Goal: Transaction & Acquisition: Purchase product/service

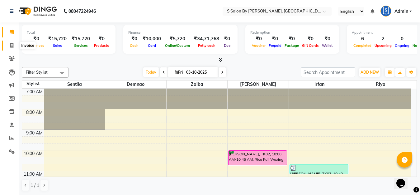
click at [12, 44] on icon at bounding box center [11, 45] width 3 height 5
select select "service"
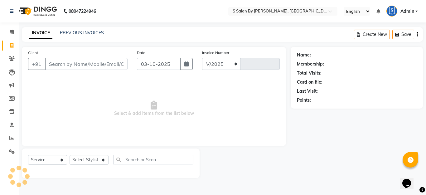
select select "45"
type input "1521"
click at [85, 67] on input "Client" at bounding box center [86, 64] width 83 height 12
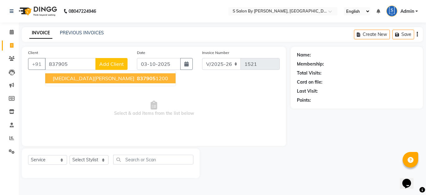
click at [75, 77] on span "[MEDICAL_DATA][PERSON_NAME]" at bounding box center [94, 78] width 82 height 6
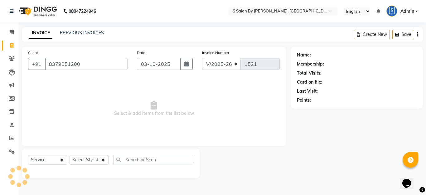
type input "8379051200"
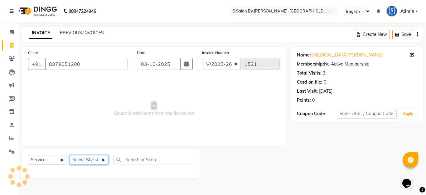
click at [79, 159] on select "Select Stylist Demnao [PERSON_NAME] [PERSON_NAME] [PERSON_NAME]" at bounding box center [88, 160] width 39 height 10
select select "4280"
click at [69, 155] on select "Select Stylist Demnao [PERSON_NAME] [PERSON_NAME] [PERSON_NAME]" at bounding box center [88, 160] width 39 height 10
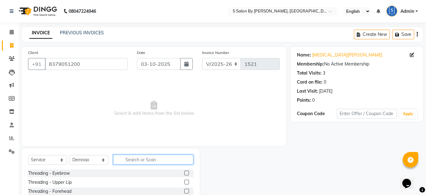
click at [130, 162] on input "text" at bounding box center [153, 160] width 80 height 10
click at [131, 159] on input "text" at bounding box center [153, 160] width 80 height 10
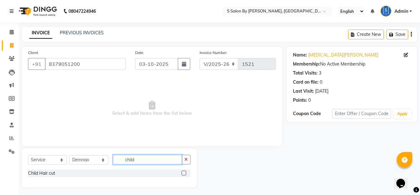
type input "child"
drag, startPoint x: 183, startPoint y: 172, endPoint x: 145, endPoint y: 170, distance: 38.4
click at [182, 173] on label at bounding box center [184, 172] width 5 height 5
click at [182, 173] on input "checkbox" at bounding box center [184, 173] width 4 height 4
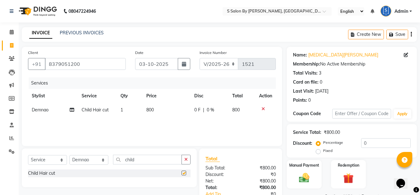
checkbox input "false"
click at [299, 178] on img at bounding box center [304, 177] width 17 height 12
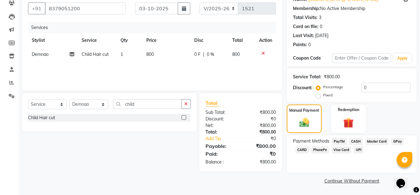
drag, startPoint x: 400, startPoint y: 141, endPoint x: 399, endPoint y: 144, distance: 3.4
click at [399, 141] on span "GPay" at bounding box center [397, 141] width 13 height 7
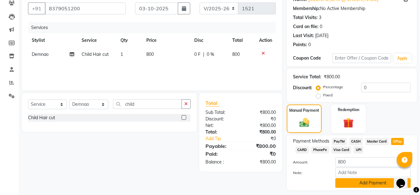
click at [371, 181] on button "Add Payment" at bounding box center [373, 183] width 75 height 10
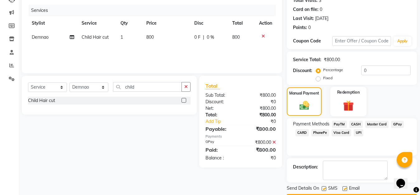
scroll to position [11, 0]
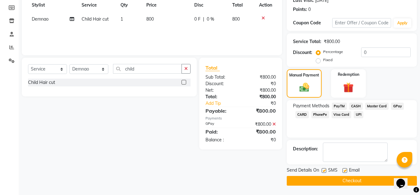
click at [395, 105] on span "GPay" at bounding box center [397, 106] width 13 height 7
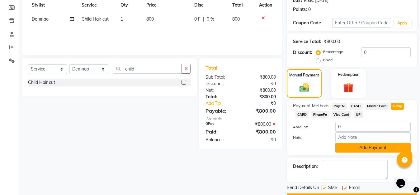
scroll to position [108, 0]
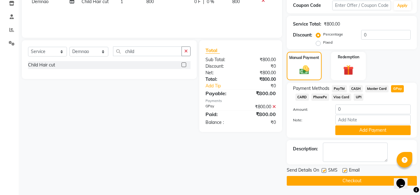
click at [353, 180] on button "Checkout" at bounding box center [352, 181] width 130 height 10
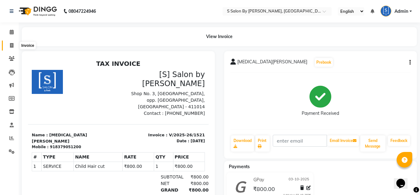
click at [12, 45] on icon at bounding box center [11, 45] width 3 height 5
select select "service"
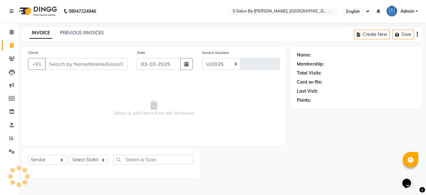
select select "45"
type input "1522"
click at [70, 65] on input "Client" at bounding box center [86, 64] width 83 height 12
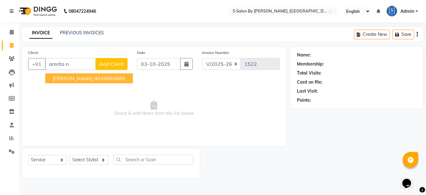
drag, startPoint x: 88, startPoint y: 79, endPoint x: 95, endPoint y: 83, distance: 7.5
click at [94, 82] on button "Amrita [PERSON_NAME] 9049994885" at bounding box center [89, 78] width 88 height 10
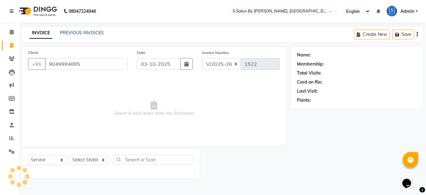
type input "9049994885"
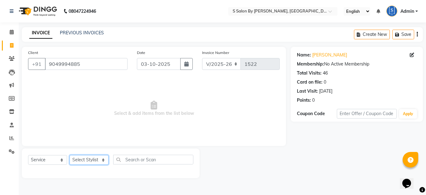
click at [96, 162] on select "Select Stylist Demnao [PERSON_NAME] [PERSON_NAME] [PERSON_NAME]" at bounding box center [88, 160] width 39 height 10
select select "50987"
click at [69, 155] on select "Select Stylist Demnao [PERSON_NAME] [PERSON_NAME] [PERSON_NAME]" at bounding box center [88, 160] width 39 height 10
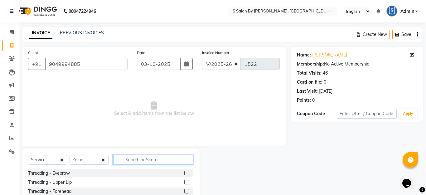
click at [138, 159] on input "text" at bounding box center [153, 160] width 80 height 10
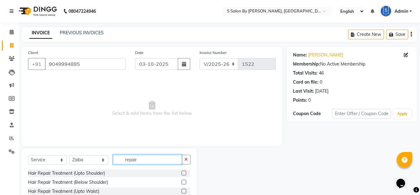
type input "repair"
click at [183, 189] on label at bounding box center [184, 191] width 5 height 5
click at [183, 189] on input "checkbox" at bounding box center [184, 191] width 4 height 4
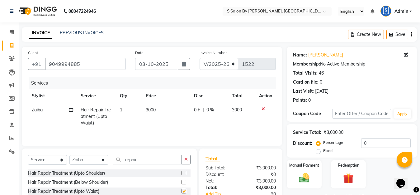
checkbox input "false"
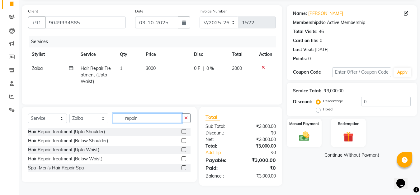
click at [165, 119] on input "repair" at bounding box center [147, 118] width 69 height 10
type input "r"
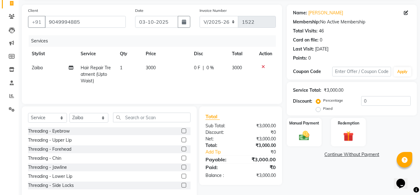
click at [182, 132] on label at bounding box center [184, 130] width 5 height 5
click at [182, 132] on input "checkbox" at bounding box center [184, 131] width 4 height 4
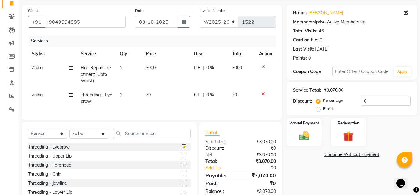
checkbox input "false"
click at [179, 138] on input "text" at bounding box center [152, 133] width 78 height 10
click at [156, 138] on input "text" at bounding box center [152, 133] width 78 height 10
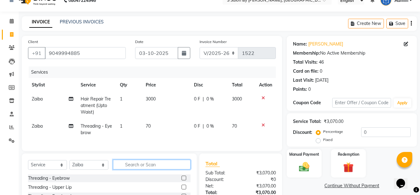
scroll to position [76, 0]
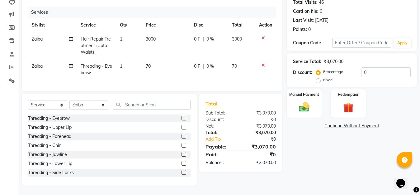
click at [182, 127] on label at bounding box center [184, 127] width 5 height 5
click at [182, 127] on input "checkbox" at bounding box center [184, 127] width 4 height 4
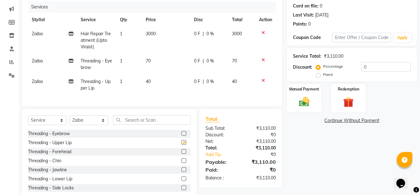
checkbox input "false"
drag, startPoint x: 141, startPoint y: 125, endPoint x: 148, endPoint y: 118, distance: 9.0
click at [144, 122] on input "text" at bounding box center [152, 120] width 78 height 10
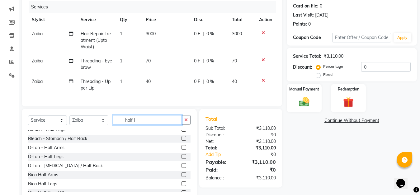
scroll to position [1, 0]
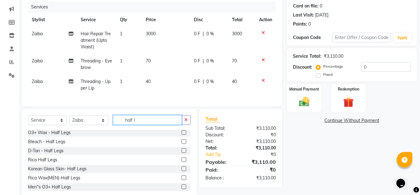
type input "half l"
click at [182, 162] on label at bounding box center [184, 159] width 5 height 5
click at [182, 162] on input "checkbox" at bounding box center [184, 160] width 4 height 4
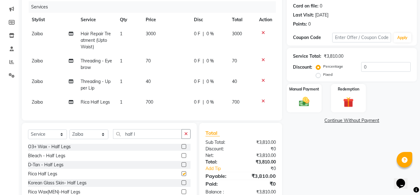
checkbox input "false"
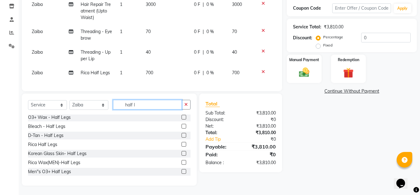
click at [148, 105] on input "half l" at bounding box center [147, 105] width 69 height 10
type input "h"
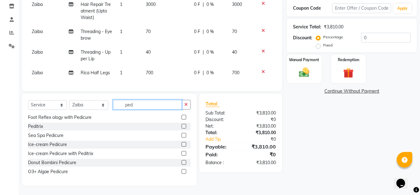
scroll to position [46, 0]
type input "p"
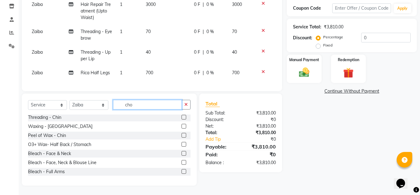
scroll to position [97, 0]
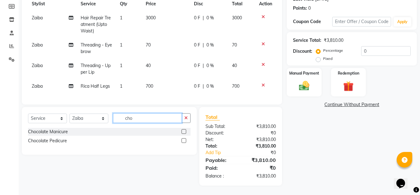
type input "cho"
click at [184, 138] on label at bounding box center [184, 140] width 5 height 5
click at [184, 139] on input "checkbox" at bounding box center [184, 141] width 4 height 4
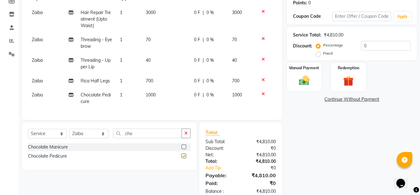
checkbox input "false"
click at [92, 137] on select "Select Stylist Demnao [PERSON_NAME] [PERSON_NAME] [PERSON_NAME]" at bounding box center [88, 134] width 39 height 10
select select "20836"
click at [69, 134] on select "Select Stylist Demnao [PERSON_NAME] [PERSON_NAME] [PERSON_NAME]" at bounding box center [88, 134] width 39 height 10
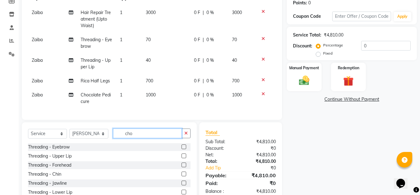
click at [140, 134] on input "cho" at bounding box center [147, 133] width 69 height 10
click at [139, 136] on input "cho" at bounding box center [147, 133] width 69 height 10
type input "c"
type input "m"
click at [166, 138] on input "text" at bounding box center [152, 133] width 78 height 10
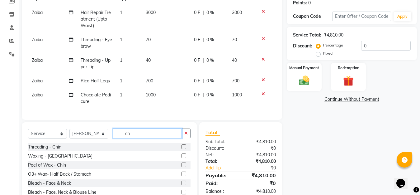
type input "cho"
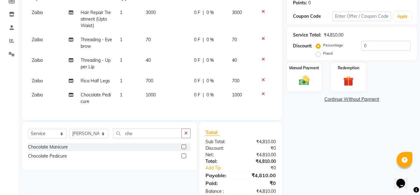
click at [183, 149] on label at bounding box center [184, 146] width 5 height 5
click at [183, 149] on input "checkbox" at bounding box center [184, 147] width 4 height 4
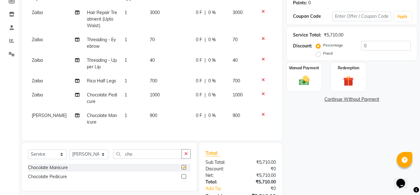
checkbox input "false"
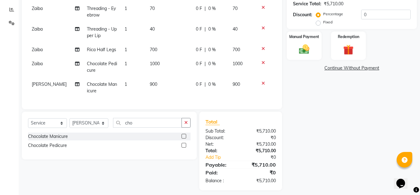
scroll to position [66, 0]
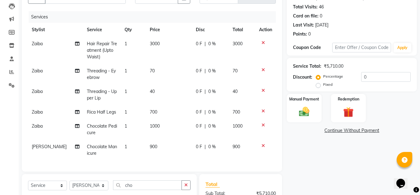
click at [208, 42] on span "0 %" at bounding box center [211, 44] width 7 height 7
select select "50987"
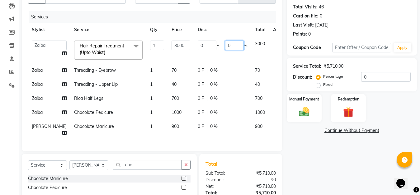
click at [225, 44] on input "0" at bounding box center [234, 46] width 19 height 10
type input "10"
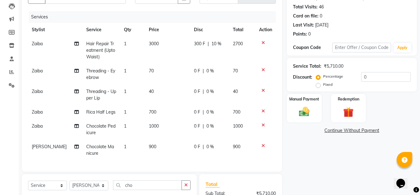
click at [312, 176] on div "Name: [PERSON_NAME] Membership: No Active Membership Total Visits: 46 Card on f…" at bounding box center [354, 117] width 135 height 272
click at [349, 175] on div "Name: [PERSON_NAME] Membership: No Active Membership Total Visits: 46 Card on f…" at bounding box center [354, 117] width 135 height 272
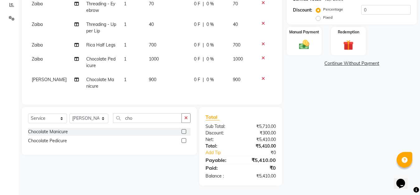
scroll to position [3, 0]
click at [305, 42] on img at bounding box center [304, 44] width 17 height 12
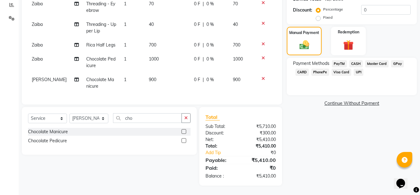
scroll to position [0, 0]
click at [395, 60] on span "GPay" at bounding box center [397, 63] width 13 height 7
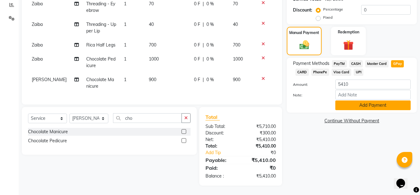
click at [360, 102] on button "Add Payment" at bounding box center [373, 105] width 75 height 10
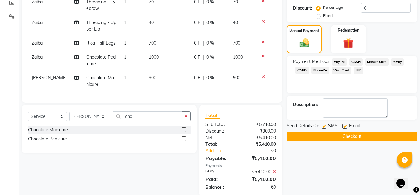
click at [370, 134] on button "Checkout" at bounding box center [352, 136] width 130 height 10
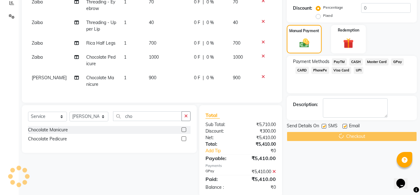
click at [370, 135] on div "Checkout" at bounding box center [352, 136] width 130 height 10
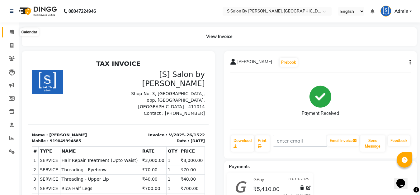
click at [12, 36] on span at bounding box center [11, 32] width 11 height 7
click at [11, 32] on icon at bounding box center [12, 32] width 4 height 5
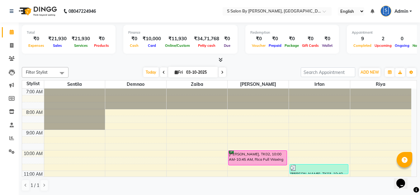
click at [219, 59] on icon at bounding box center [221, 59] width 4 height 5
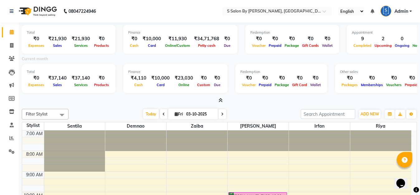
click at [221, 99] on icon at bounding box center [221, 100] width 4 height 5
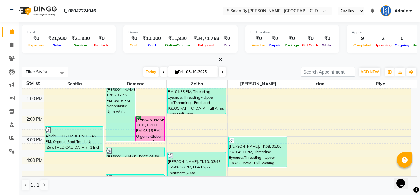
scroll to position [147, 0]
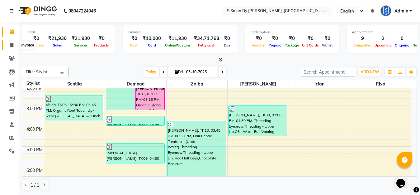
click at [13, 47] on icon at bounding box center [11, 45] width 3 height 5
select select "service"
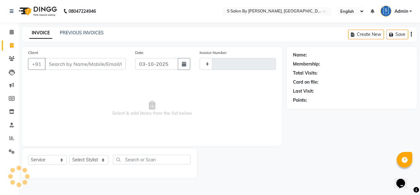
type input "1523"
select select "45"
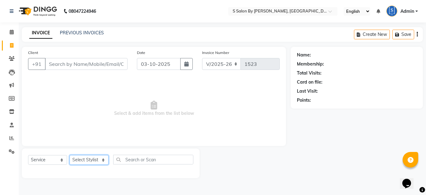
click at [100, 158] on select "Select Stylist" at bounding box center [88, 160] width 39 height 10
select select "4280"
click at [69, 155] on select "Select Stylist Demnao [PERSON_NAME] [PERSON_NAME] [PERSON_NAME]" at bounding box center [88, 160] width 39 height 10
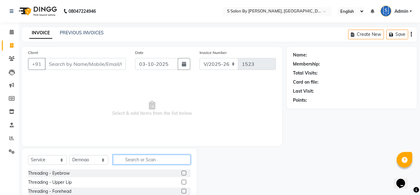
click at [141, 156] on input "text" at bounding box center [152, 160] width 78 height 10
type input "blow"
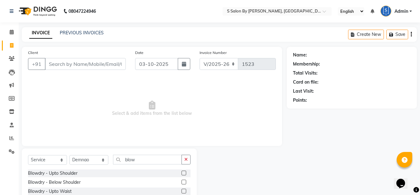
click at [182, 182] on label at bounding box center [184, 181] width 5 height 5
click at [182, 182] on input "checkbox" at bounding box center [184, 182] width 4 height 4
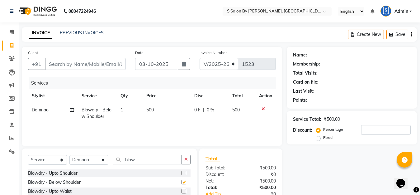
checkbox input "false"
click at [103, 160] on select "Select Stylist Demnao [PERSON_NAME] [PERSON_NAME] [PERSON_NAME]" at bounding box center [88, 160] width 39 height 10
select select "50987"
click at [69, 155] on select "Select Stylist Demnao [PERSON_NAME] [PERSON_NAME] [PERSON_NAME]" at bounding box center [88, 160] width 39 height 10
drag, startPoint x: 131, startPoint y: 159, endPoint x: 120, endPoint y: 174, distance: 17.6
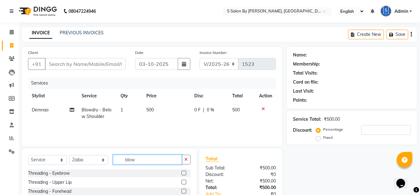
click at [119, 172] on div "Select Service Product Membership Package Voucher Prepaid Gift Card Select Styl…" at bounding box center [109, 194] width 175 height 92
type input "pedi"
click at [182, 171] on label at bounding box center [184, 172] width 5 height 5
click at [182, 171] on input "checkbox" at bounding box center [184, 173] width 4 height 4
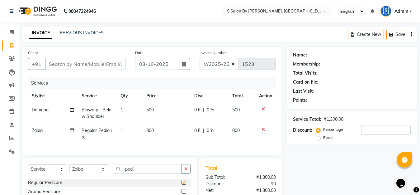
checkbox input "false"
click at [103, 174] on select "Select Stylist Demnao [PERSON_NAME] [PERSON_NAME] [PERSON_NAME]" at bounding box center [88, 169] width 39 height 10
select select "20836"
click at [69, 170] on select "Select Stylist Demnao [PERSON_NAME] [PERSON_NAME] [PERSON_NAME]" at bounding box center [88, 169] width 39 height 10
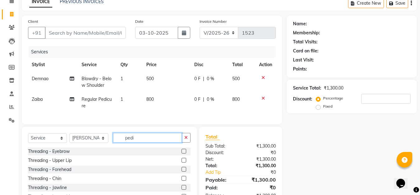
drag, startPoint x: 138, startPoint y: 144, endPoint x: 117, endPoint y: 165, distance: 30.0
click at [115, 158] on div "Select Service Product Membership Package Voucher Prepaid Gift Card Select Styl…" at bounding box center [109, 173] width 175 height 92
type input "po"
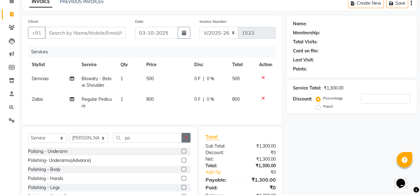
click at [186, 140] on icon "button" at bounding box center [185, 137] width 3 height 4
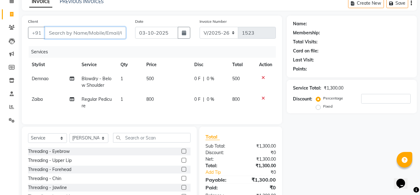
click at [109, 28] on input "Client" at bounding box center [85, 33] width 81 height 12
drag, startPoint x: 99, startPoint y: 39, endPoint x: 100, endPoint y: 34, distance: 5.0
click at [100, 35] on div "Client +91" at bounding box center [76, 31] width 107 height 26
click at [100, 34] on input "Client" at bounding box center [85, 33] width 81 height 12
click at [120, 33] on input "Client" at bounding box center [85, 33] width 81 height 12
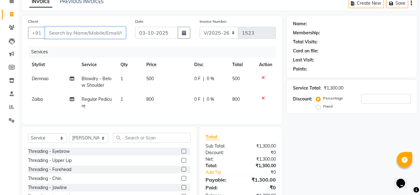
click at [122, 31] on input "Client" at bounding box center [85, 33] width 81 height 12
click at [123, 32] on input "Client" at bounding box center [85, 33] width 81 height 12
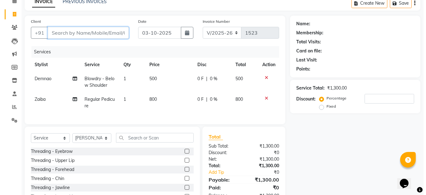
scroll to position [0, 0]
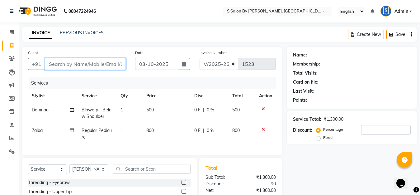
click at [104, 65] on input "Client" at bounding box center [85, 64] width 81 height 12
type input "p"
type input "0"
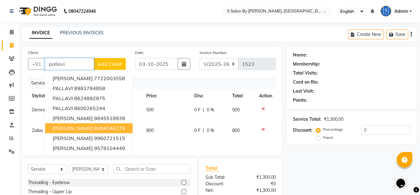
click at [94, 127] on ngb-highlight "8484046279" at bounding box center [109, 128] width 31 height 6
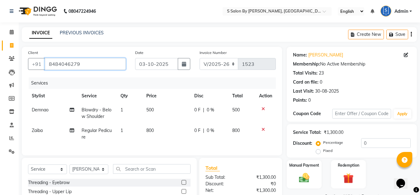
click at [93, 64] on input "8484046279" at bounding box center [85, 64] width 81 height 12
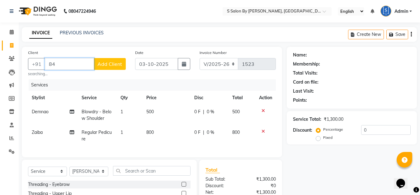
type input "8"
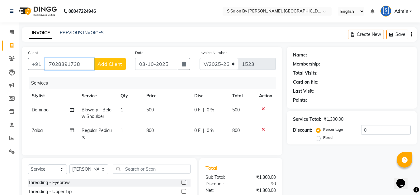
type input "7028391738"
click at [112, 68] on button "Add Client" at bounding box center [110, 64] width 32 height 12
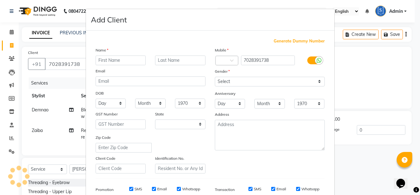
select select "22"
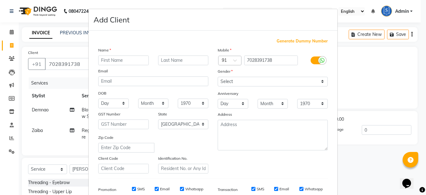
click at [131, 62] on input "text" at bounding box center [123, 60] width 50 height 10
click at [101, 58] on input "pallavi" at bounding box center [123, 60] width 50 height 10
click at [124, 59] on input "Pallavi" at bounding box center [123, 60] width 50 height 10
type input "Pallavi"
click at [167, 58] on input "text" at bounding box center [183, 60] width 50 height 10
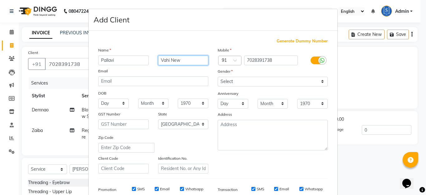
type input "Vahi New"
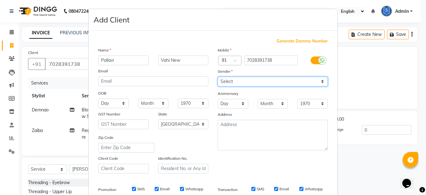
click at [243, 81] on select "Select [DEMOGRAPHIC_DATA] [DEMOGRAPHIC_DATA] Other Prefer Not To Say" at bounding box center [272, 82] width 110 height 10
select select "[DEMOGRAPHIC_DATA]"
click at [217, 77] on select "Select [DEMOGRAPHIC_DATA] [DEMOGRAPHIC_DATA] Other Prefer Not To Say" at bounding box center [272, 82] width 110 height 10
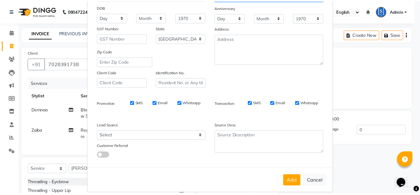
scroll to position [93, 0]
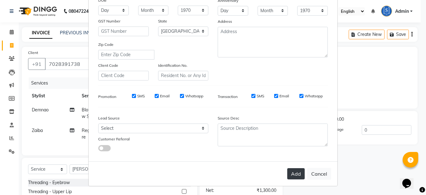
click at [295, 173] on button "Add" at bounding box center [295, 173] width 17 height 11
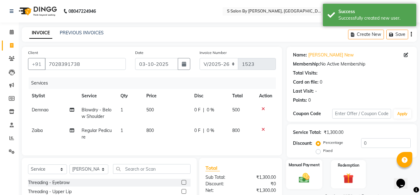
click at [305, 177] on img at bounding box center [304, 177] width 17 height 12
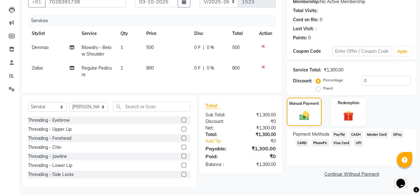
click at [395, 133] on span "GPay" at bounding box center [397, 134] width 13 height 7
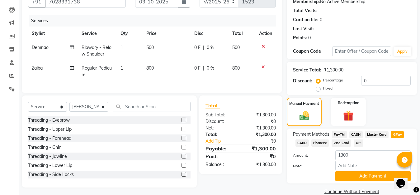
click at [302, 141] on span "CARD" at bounding box center [302, 142] width 13 height 7
click at [361, 177] on button "Add Payment" at bounding box center [373, 176] width 75 height 10
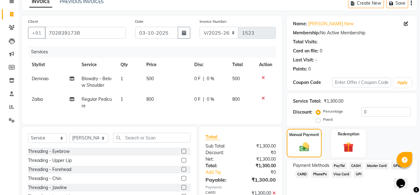
scroll to position [91, 0]
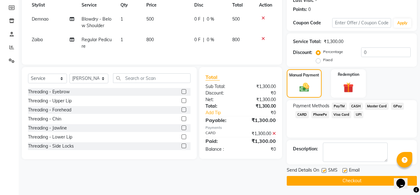
click at [375, 181] on button "Checkout" at bounding box center [352, 181] width 130 height 10
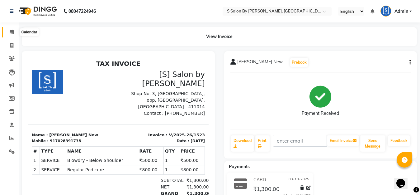
click at [10, 32] on icon at bounding box center [12, 32] width 4 height 5
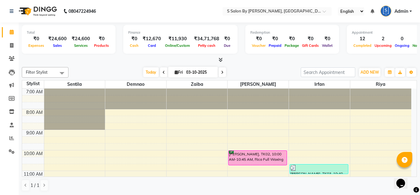
click at [219, 71] on span at bounding box center [222, 72] width 7 height 10
type input "04-10-2025"
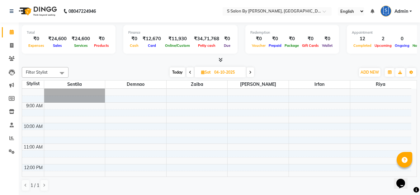
scroll to position [23, 0]
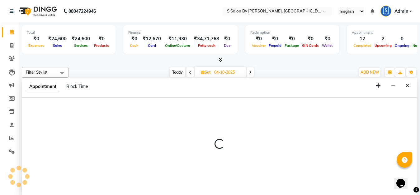
scroll to position [0, 0]
select select "4280"
select select "tentative"
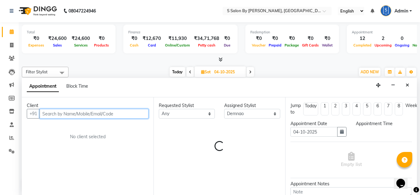
select select "600"
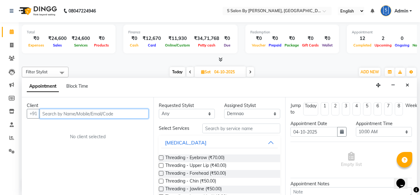
click at [100, 114] on input "text" at bounding box center [94, 114] width 109 height 10
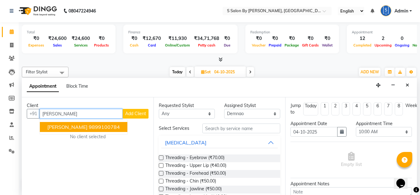
click at [97, 124] on ngb-highlight "9899100784" at bounding box center [104, 127] width 31 height 6
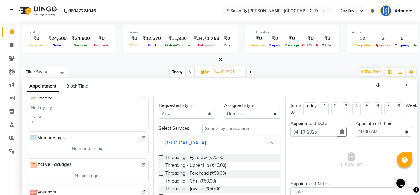
scroll to position [174, 0]
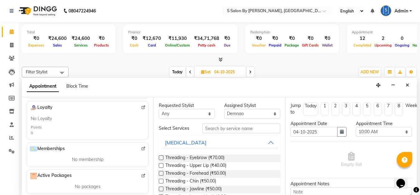
type input "9899100784"
click at [172, 113] on select "Any Demnao [PERSON_NAME] [PERSON_NAME] [PERSON_NAME]" at bounding box center [187, 114] width 56 height 10
select select "4280"
click at [159, 109] on select "Any Demnao [PERSON_NAME] [PERSON_NAME] [PERSON_NAME]" at bounding box center [187, 114] width 56 height 10
click at [219, 127] on input "text" at bounding box center [242, 128] width 78 height 10
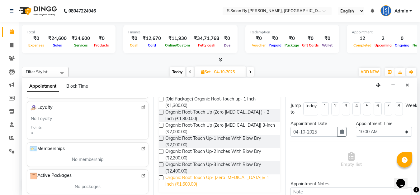
scroll to position [69, 0]
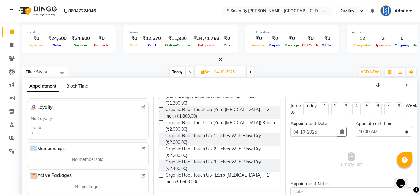
type input "touc"
click at [161, 174] on label at bounding box center [161, 175] width 5 height 5
click at [161, 174] on input "checkbox" at bounding box center [161, 176] width 4 height 4
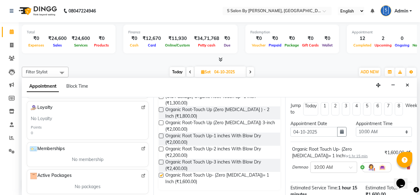
checkbox input "false"
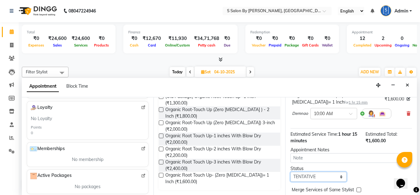
click at [329, 174] on select "Select TENTATIVE CONFIRM UPCOMING" at bounding box center [319, 177] width 56 height 10
select select "confirm booking"
click at [291, 172] on select "Select TENTATIVE CONFIRM UPCOMING" at bounding box center [319, 177] width 56 height 10
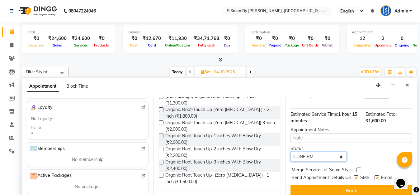
scroll to position [85, 0]
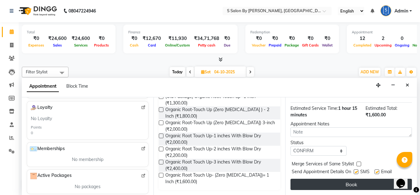
click at [343, 180] on button "Book" at bounding box center [352, 184] width 122 height 11
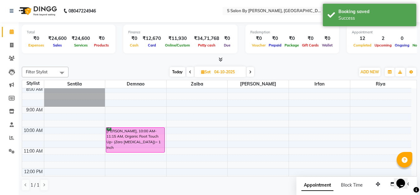
scroll to position [0, 0]
select select "4280"
select select "tentative"
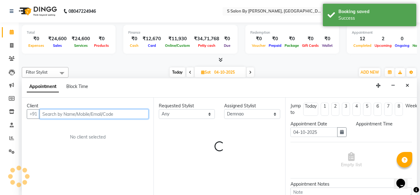
select select "720"
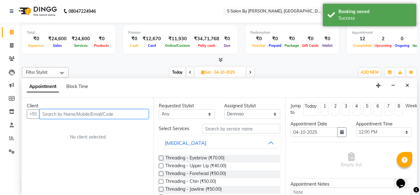
scroll to position [0, 0]
click at [111, 115] on input "text" at bounding box center [94, 114] width 109 height 10
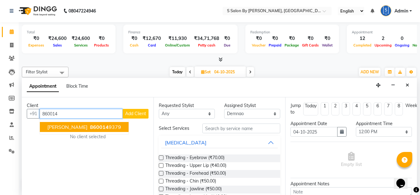
click at [99, 127] on ngb-highlight "860014 9379" at bounding box center [105, 127] width 32 height 6
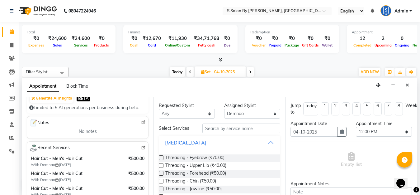
scroll to position [62, 0]
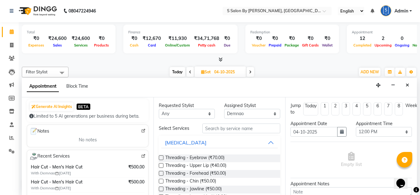
type input "8600149379"
click at [198, 111] on select "Any Demnao [PERSON_NAME] [PERSON_NAME] [PERSON_NAME]" at bounding box center [187, 114] width 56 height 10
select select "4280"
click at [159, 109] on select "Any Demnao [PERSON_NAME] [PERSON_NAME] [PERSON_NAME]" at bounding box center [187, 114] width 56 height 10
drag, startPoint x: 220, startPoint y: 129, endPoint x: 219, endPoint y: 133, distance: 4.2
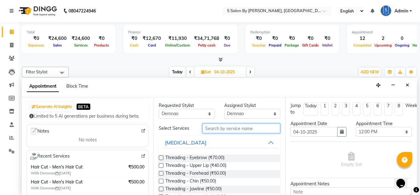
click at [218, 132] on input "text" at bounding box center [242, 128] width 78 height 10
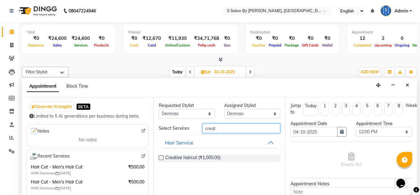
type input "creat"
click at [162, 157] on label at bounding box center [161, 157] width 5 height 5
click at [162, 157] on input "checkbox" at bounding box center [161, 158] width 4 height 4
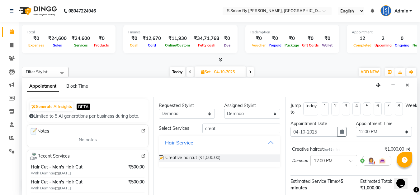
checkbox input "false"
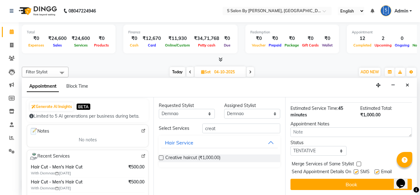
scroll to position [78, 0]
click at [328, 140] on div "Status Select TENTATIVE CONFIRM UPCOMING" at bounding box center [318, 147] width 65 height 16
select select "confirm booking"
click at [291, 146] on select "Select TENTATIVE CONFIRM UPCOMING" at bounding box center [319, 151] width 56 height 10
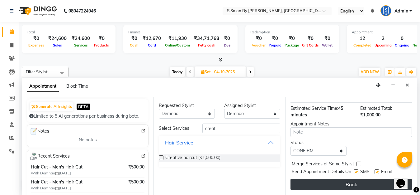
click at [344, 180] on button "Book" at bounding box center [352, 184] width 122 height 11
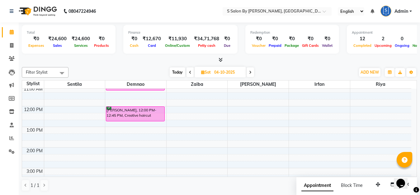
scroll to position [147, 0]
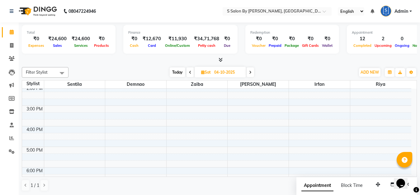
click at [124, 170] on div "7:00 AM 8:00 AM 9:00 AM 10:00 AM 11:00 AM 12:00 PM 1:00 PM 2:00 PM 3:00 PM 4:00…" at bounding box center [216, 105] width 389 height 329
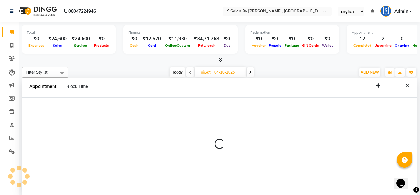
select select "4280"
select select "tentative"
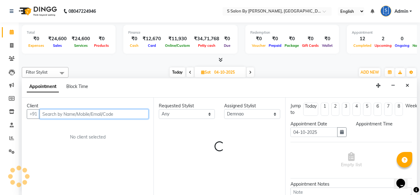
select select "1080"
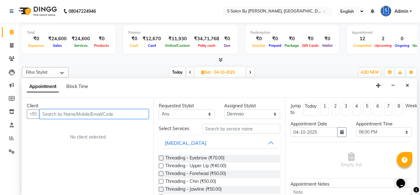
scroll to position [0, 0]
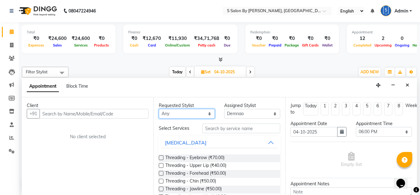
click at [188, 114] on select "Any Demnao [PERSON_NAME] [PERSON_NAME] [PERSON_NAME]" at bounding box center [187, 114] width 56 height 10
select select "20836"
click at [159, 109] on select "Any Demnao [PERSON_NAME] [PERSON_NAME] [PERSON_NAME]" at bounding box center [187, 114] width 56 height 10
select select "20836"
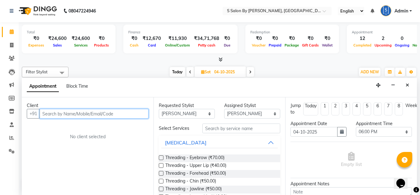
click at [128, 115] on input "text" at bounding box center [94, 114] width 109 height 10
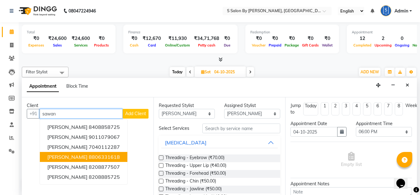
click at [114, 156] on ngb-highlight "8806331618" at bounding box center [104, 157] width 31 height 6
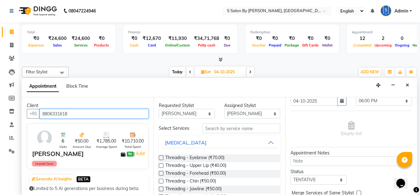
scroll to position [31, 0]
type input "8806331618"
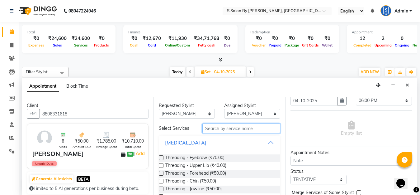
click at [220, 126] on input "text" at bounding box center [242, 128] width 78 height 10
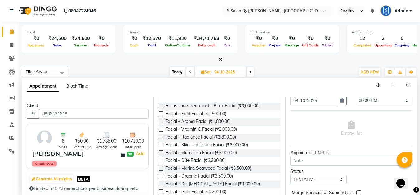
scroll to position [62, 0]
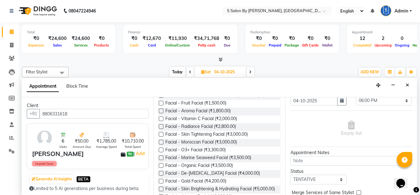
type input "facia"
click at [162, 174] on label at bounding box center [161, 173] width 5 height 5
click at [162, 174] on input "checkbox" at bounding box center [161, 174] width 4 height 4
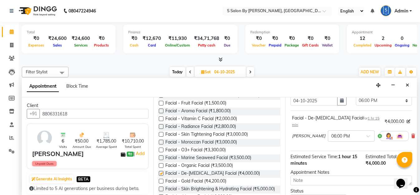
checkbox input "false"
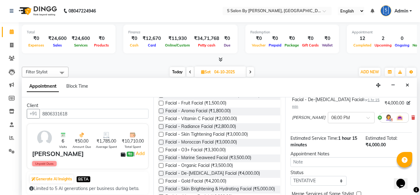
scroll to position [78, 0]
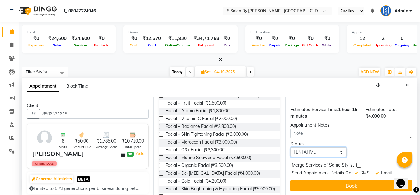
click at [321, 147] on select "Select TENTATIVE CONFIRM UPCOMING" at bounding box center [319, 152] width 56 height 10
select select "confirm booking"
click at [291, 147] on select "Select TENTATIVE CONFIRM UPCOMING" at bounding box center [319, 152] width 56 height 10
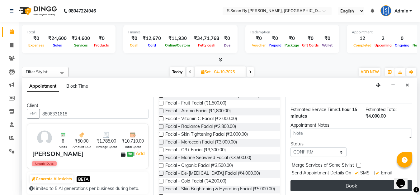
click at [342, 180] on button "Book" at bounding box center [352, 185] width 122 height 11
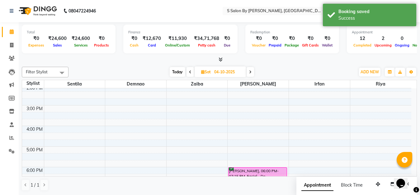
scroll to position [0, 0]
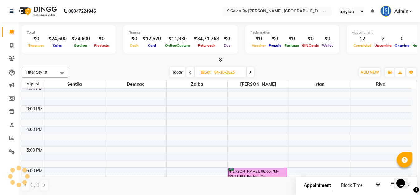
click at [176, 70] on span "Today" at bounding box center [178, 72] width 16 height 10
type input "03-10-2025"
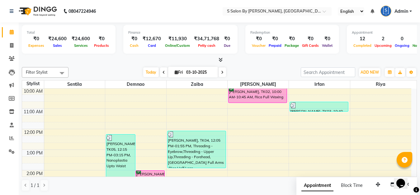
scroll to position [0, 0]
drag, startPoint x: 178, startPoint y: 67, endPoint x: 187, endPoint y: 91, distance: 25.4
click at [187, 91] on div "Filter Stylist Select All Sentila Demnao Zaiba [PERSON_NAME] [PERSON_NAME] [DAT…" at bounding box center [219, 128] width 395 height 129
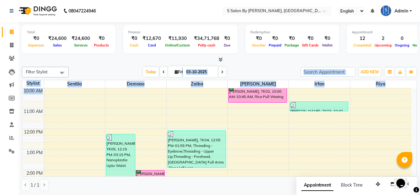
click at [265, 130] on div "7:00 AM 8:00 AM 9:00 AM 10:00 AM 11:00 AM 12:00 PM 1:00 PM 2:00 PM 3:00 PM 4:00…" at bounding box center [216, 190] width 389 height 329
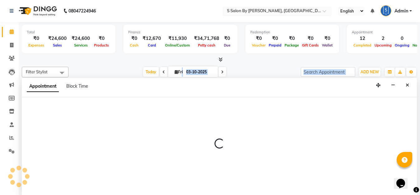
select select "20836"
select select "720"
select select "tentative"
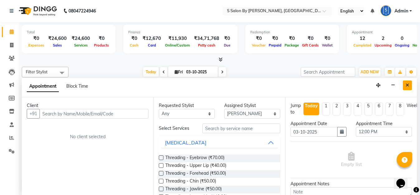
click at [406, 85] on icon "Close" at bounding box center [407, 85] width 3 height 4
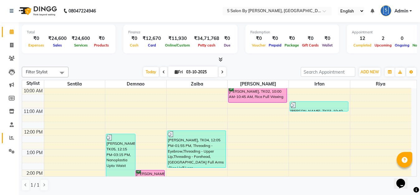
click at [12, 137] on icon at bounding box center [11, 137] width 5 height 5
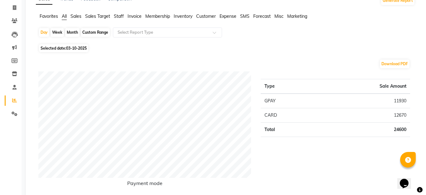
scroll to position [31, 0]
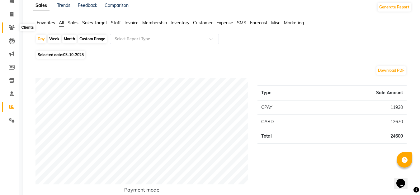
click at [11, 26] on icon at bounding box center [12, 27] width 6 height 5
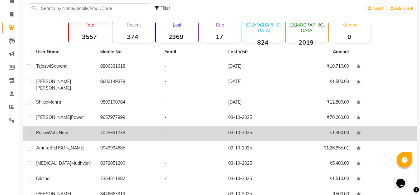
click at [125, 129] on td "7028391738" at bounding box center [129, 133] width 64 height 15
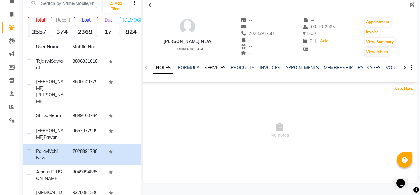
click at [217, 67] on link "SERVICES" at bounding box center [215, 68] width 21 height 6
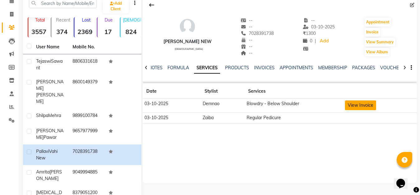
click at [355, 108] on button "View Invoice" at bounding box center [360, 105] width 31 height 10
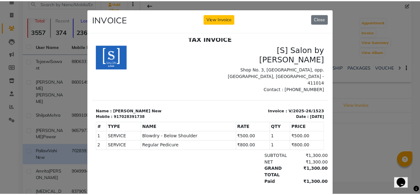
scroll to position [5, 0]
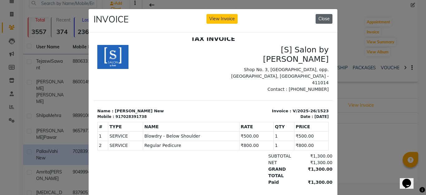
click at [323, 19] on button "Close" at bounding box center [323, 19] width 17 height 10
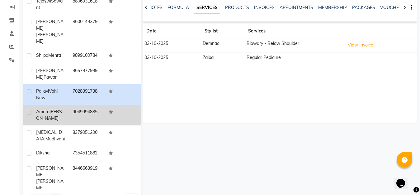
scroll to position [0, 0]
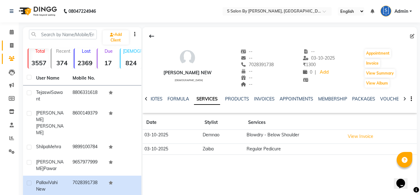
click at [10, 43] on icon at bounding box center [11, 45] width 3 height 5
select select "service"
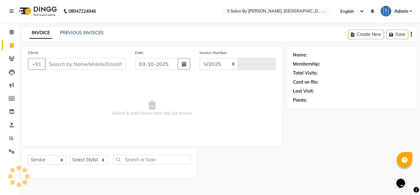
select select "45"
type input "1525"
click at [88, 65] on input "Client" at bounding box center [86, 64] width 83 height 12
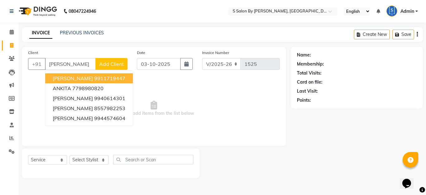
click at [75, 78] on span "[PERSON_NAME]" at bounding box center [73, 78] width 40 height 6
type input "9911719447"
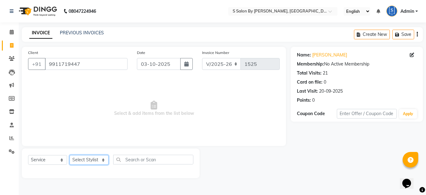
click at [87, 161] on select "Select Stylist Demnao [PERSON_NAME] [PERSON_NAME] [PERSON_NAME]" at bounding box center [88, 160] width 39 height 10
select select "4280"
click at [69, 155] on select "Select Stylist Demnao [PERSON_NAME] [PERSON_NAME] [PERSON_NAME]" at bounding box center [88, 160] width 39 height 10
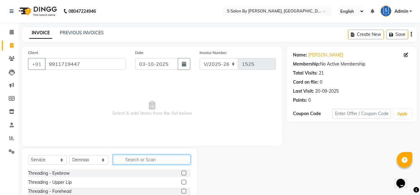
click at [147, 162] on input "text" at bounding box center [152, 160] width 78 height 10
click at [143, 159] on input "text" at bounding box center [152, 160] width 78 height 10
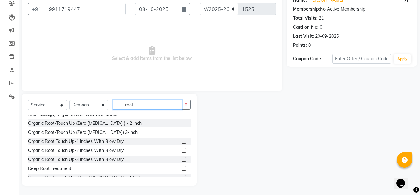
scroll to position [19, 0]
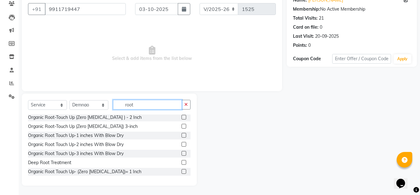
type input "root"
click at [182, 172] on label at bounding box center [184, 171] width 5 height 5
click at [182, 172] on input "checkbox" at bounding box center [184, 172] width 4 height 4
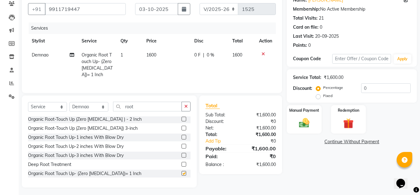
checkbox input "false"
click at [184, 111] on button "button" at bounding box center [186, 107] width 9 height 10
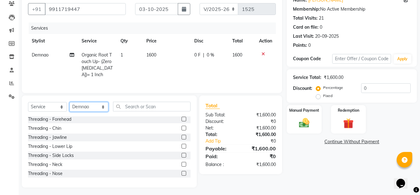
click at [89, 112] on select "Select Stylist Demnao [PERSON_NAME] [PERSON_NAME] [PERSON_NAME]" at bounding box center [88, 107] width 39 height 10
select select "20836"
click at [69, 107] on select "Select Stylist Demnao [PERSON_NAME] [PERSON_NAME] [PERSON_NAME]" at bounding box center [88, 107] width 39 height 10
click at [86, 112] on select "Select Stylist Demnao [PERSON_NAME] [PERSON_NAME] [PERSON_NAME]" at bounding box center [88, 107] width 39 height 10
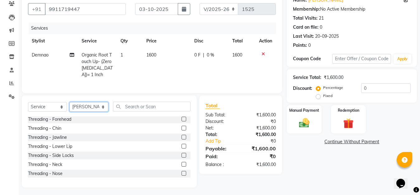
click at [97, 112] on select "Select Stylist Demnao [PERSON_NAME] [PERSON_NAME] [PERSON_NAME]" at bounding box center [88, 107] width 39 height 10
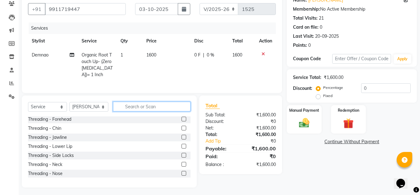
drag, startPoint x: 153, startPoint y: 109, endPoint x: 161, endPoint y: 112, distance: 9.1
click at [154, 110] on input "text" at bounding box center [152, 107] width 78 height 10
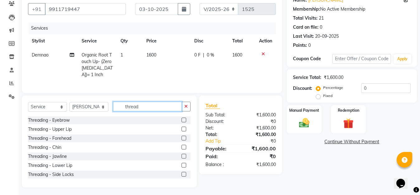
type input "thread"
click at [175, 124] on div "Threading - Eyebrow" at bounding box center [109, 120] width 163 height 8
click at [182, 122] on label at bounding box center [184, 119] width 5 height 5
click at [182, 122] on input "checkbox" at bounding box center [184, 120] width 4 height 4
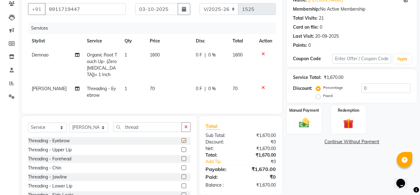
checkbox input "false"
click at [304, 124] on img at bounding box center [304, 123] width 17 height 12
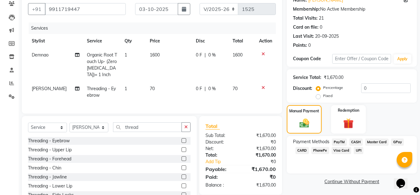
click at [300, 150] on span "CARD" at bounding box center [302, 150] width 13 height 7
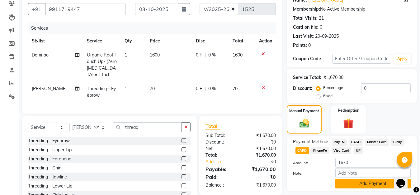
click at [352, 181] on button "Add Payment" at bounding box center [373, 184] width 75 height 10
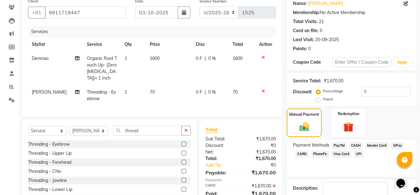
scroll to position [91, 0]
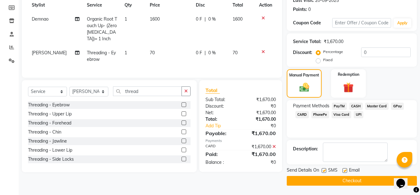
click at [363, 179] on button "Checkout" at bounding box center [352, 181] width 130 height 10
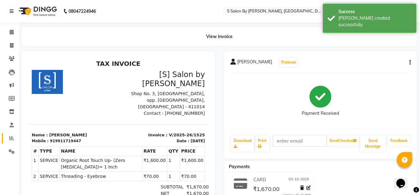
click at [12, 137] on icon at bounding box center [11, 138] width 5 height 5
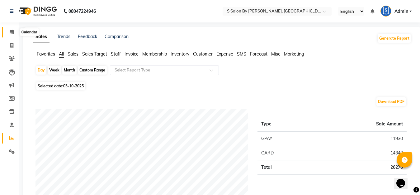
click at [10, 33] on icon at bounding box center [12, 32] width 4 height 5
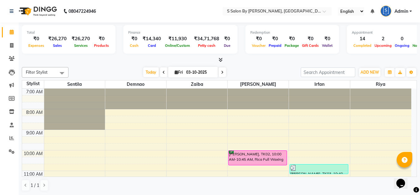
drag, startPoint x: 369, startPoint y: 84, endPoint x: 386, endPoint y: 11, distance: 74.7
click at [386, 11] on img at bounding box center [386, 11] width 11 height 11
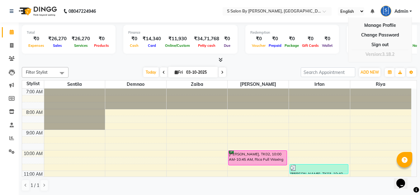
click at [386, 9] on img at bounding box center [386, 11] width 11 height 11
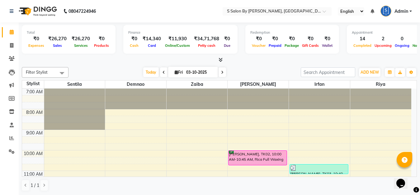
click at [392, 8] on ul "English ENGLISH Español العربية मराठी हिंदी ગુજરાતી தமிழ் 中文 Notifications noth…" at bounding box center [375, 11] width 80 height 10
drag, startPoint x: 384, startPoint y: 9, endPoint x: 389, endPoint y: 12, distance: 5.9
click at [384, 9] on img at bounding box center [386, 11] width 11 height 11
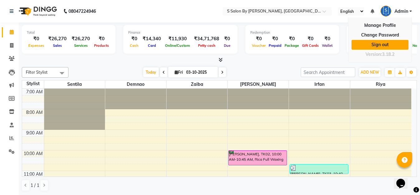
click at [375, 46] on link "Sign out" at bounding box center [380, 45] width 57 height 10
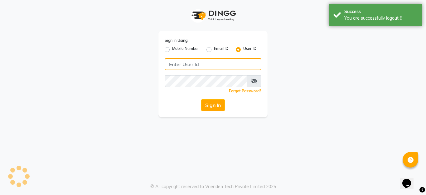
type input "ssalon"
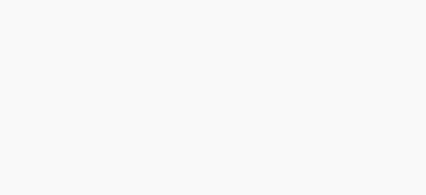
select select "service"
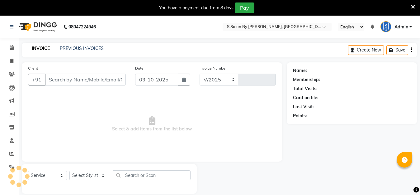
select select "en"
select select "45"
type input "1522"
type input "9545051032"
type input "30-11-2024"
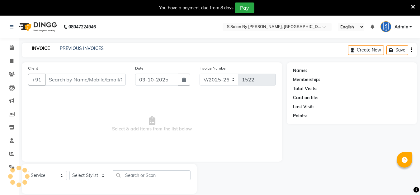
select select
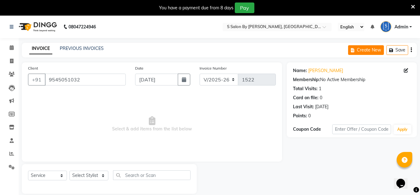
click at [364, 49] on button "Create New" at bounding box center [366, 50] width 36 height 10
select select "service"
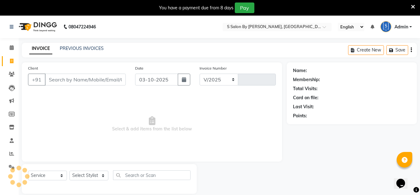
select select "45"
type input "1522"
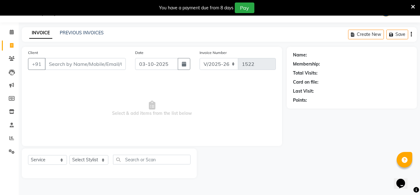
click at [90, 62] on input "Client" at bounding box center [85, 64] width 81 height 12
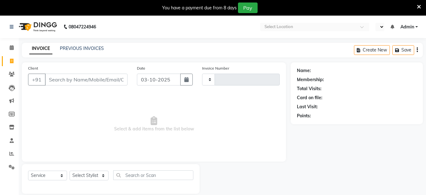
select select "service"
type input "1524"
select select "en"
select select "45"
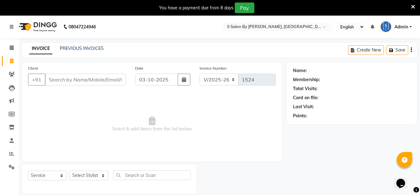
click at [413, 7] on icon at bounding box center [413, 7] width 4 height 6
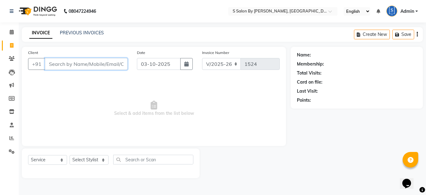
click at [112, 68] on input "Client" at bounding box center [86, 64] width 83 height 12
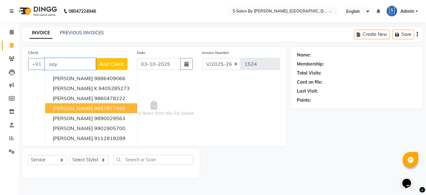
click at [94, 107] on ngb-highlight "9657977999" at bounding box center [109, 108] width 31 height 6
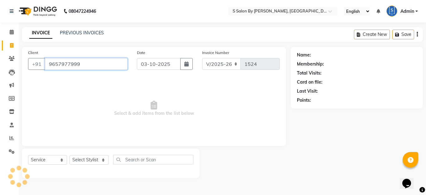
type input "9657977999"
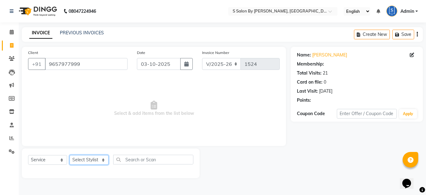
click at [78, 159] on select "Select Stylist Demnao [PERSON_NAME] [PERSON_NAME] [PERSON_NAME]" at bounding box center [88, 160] width 39 height 10
select select "1631"
click at [69, 155] on select "Select Stylist Demnao [PERSON_NAME] [PERSON_NAME] [PERSON_NAME]" at bounding box center [88, 160] width 39 height 10
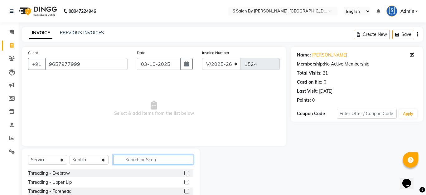
click at [146, 160] on input "text" at bounding box center [153, 160] width 80 height 10
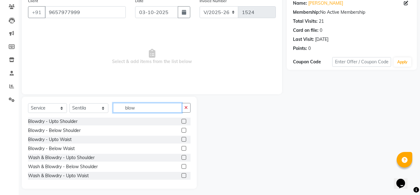
scroll to position [55, 0]
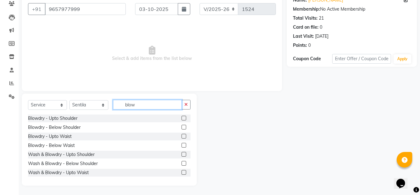
type input "blow"
click at [182, 163] on label at bounding box center [184, 163] width 5 height 5
click at [182, 163] on input "checkbox" at bounding box center [184, 163] width 4 height 4
click at [186, 106] on icon "button" at bounding box center [185, 104] width 3 height 4
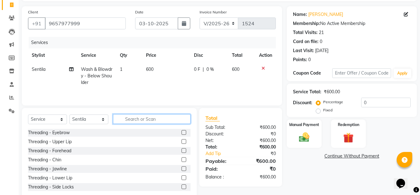
scroll to position [31, 0]
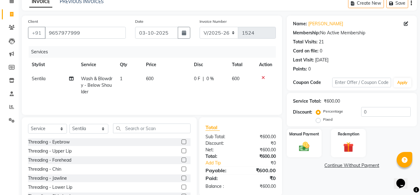
click at [182, 141] on label at bounding box center [184, 141] width 5 height 5
click at [182, 141] on input "checkbox" at bounding box center [184, 142] width 4 height 4
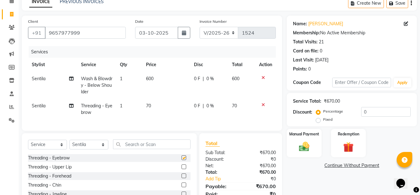
checkbox input "false"
click at [140, 149] on input "text" at bounding box center [152, 144] width 78 height 10
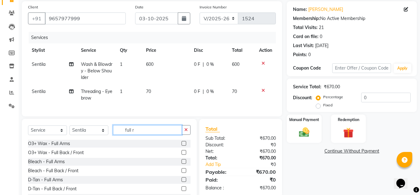
scroll to position [62, 0]
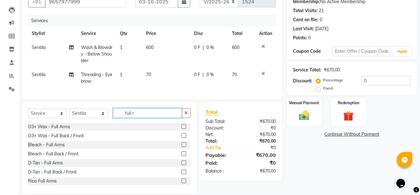
type input "full r"
click at [182, 183] on label at bounding box center [184, 180] width 5 height 5
click at [182, 183] on input "checkbox" at bounding box center [184, 181] width 4 height 4
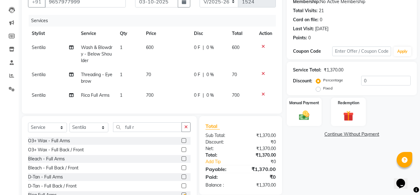
checkbox input "false"
click at [309, 114] on img at bounding box center [304, 115] width 17 height 12
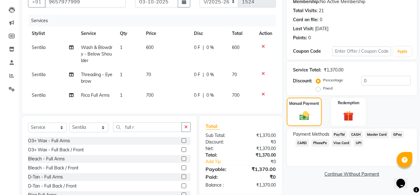
click at [298, 142] on span "CARD" at bounding box center [302, 142] width 13 height 7
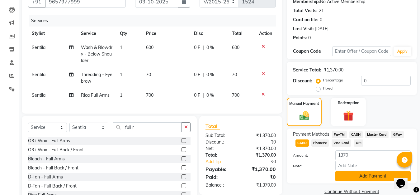
click at [359, 174] on button "Add Payment" at bounding box center [373, 176] width 75 height 10
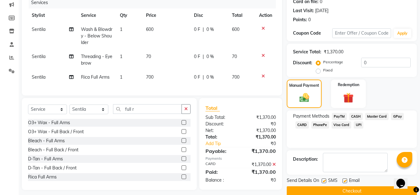
scroll to position [91, 0]
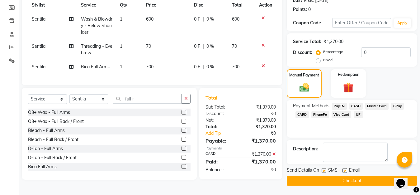
click at [375, 180] on button "Checkout" at bounding box center [352, 181] width 130 height 10
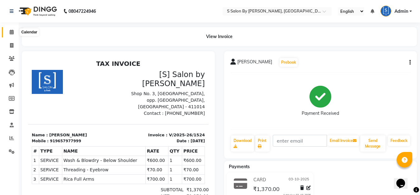
click at [10, 31] on icon at bounding box center [12, 32] width 4 height 5
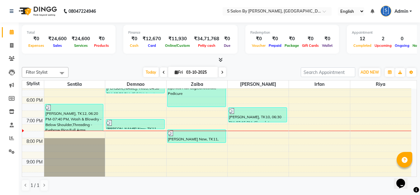
scroll to position [218, 0]
drag, startPoint x: 218, startPoint y: 30, endPoint x: 204, endPoint y: 27, distance: 14.4
